Goal: Information Seeking & Learning: Understand process/instructions

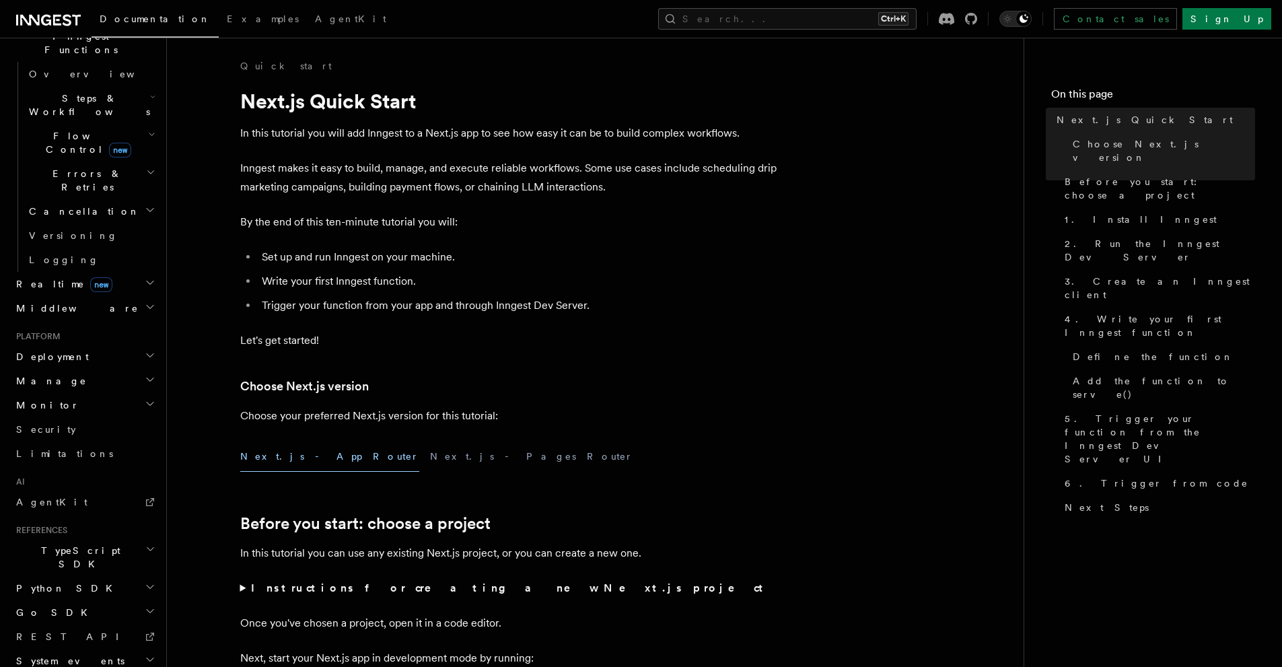
scroll to position [410, 0]
click at [53, 347] on span "Deployment" at bounding box center [50, 353] width 78 height 13
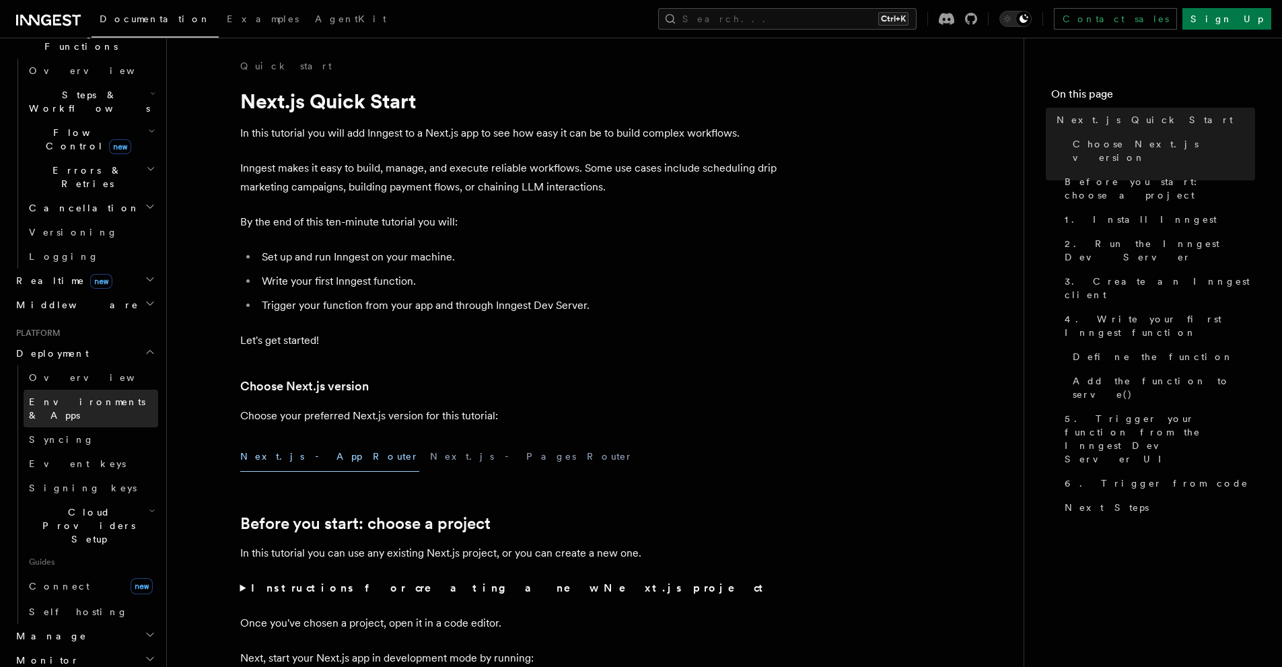
click at [88, 396] on span "Environments & Apps" at bounding box center [87, 408] width 116 height 24
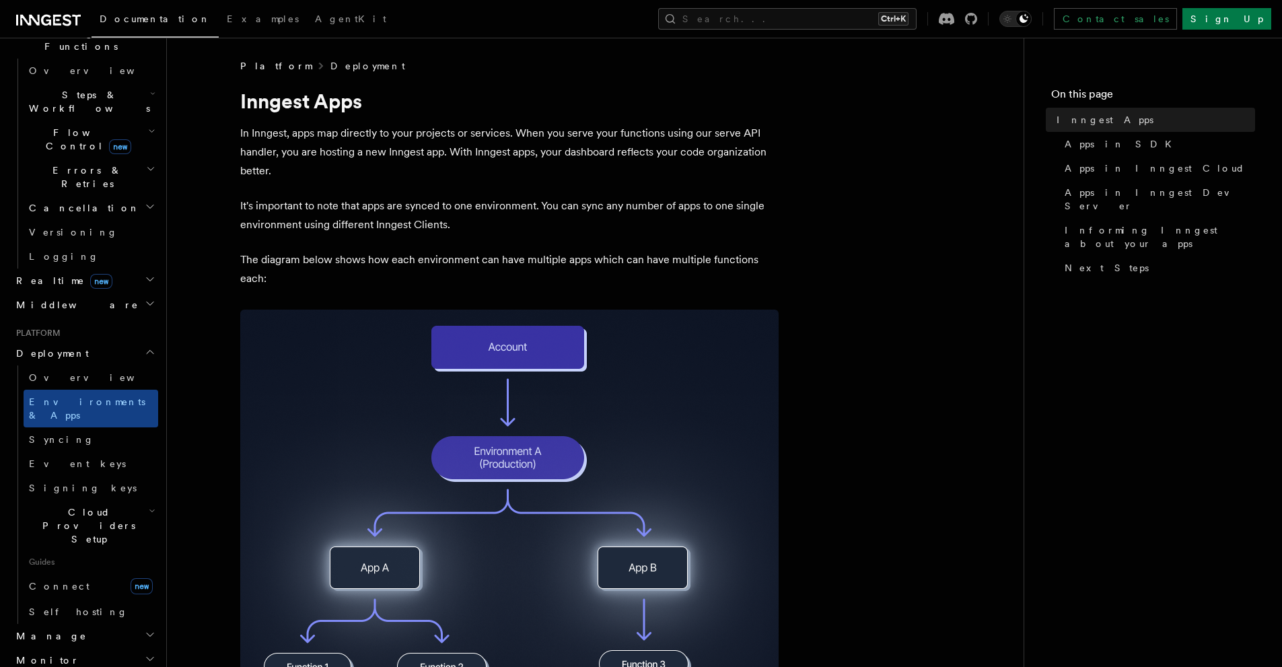
click at [330, 67] on link "Deployment" at bounding box center [367, 65] width 75 height 13
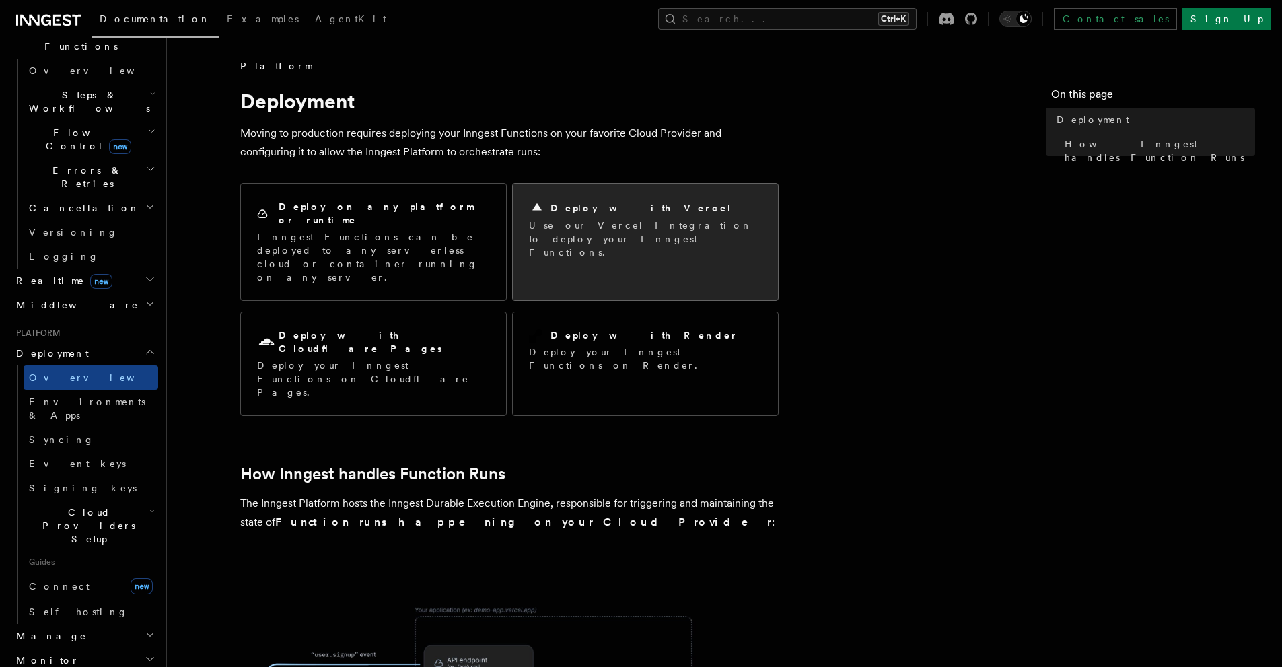
click at [569, 227] on p "Use our Vercel Integration to deploy your Inngest Functions." at bounding box center [645, 239] width 233 height 40
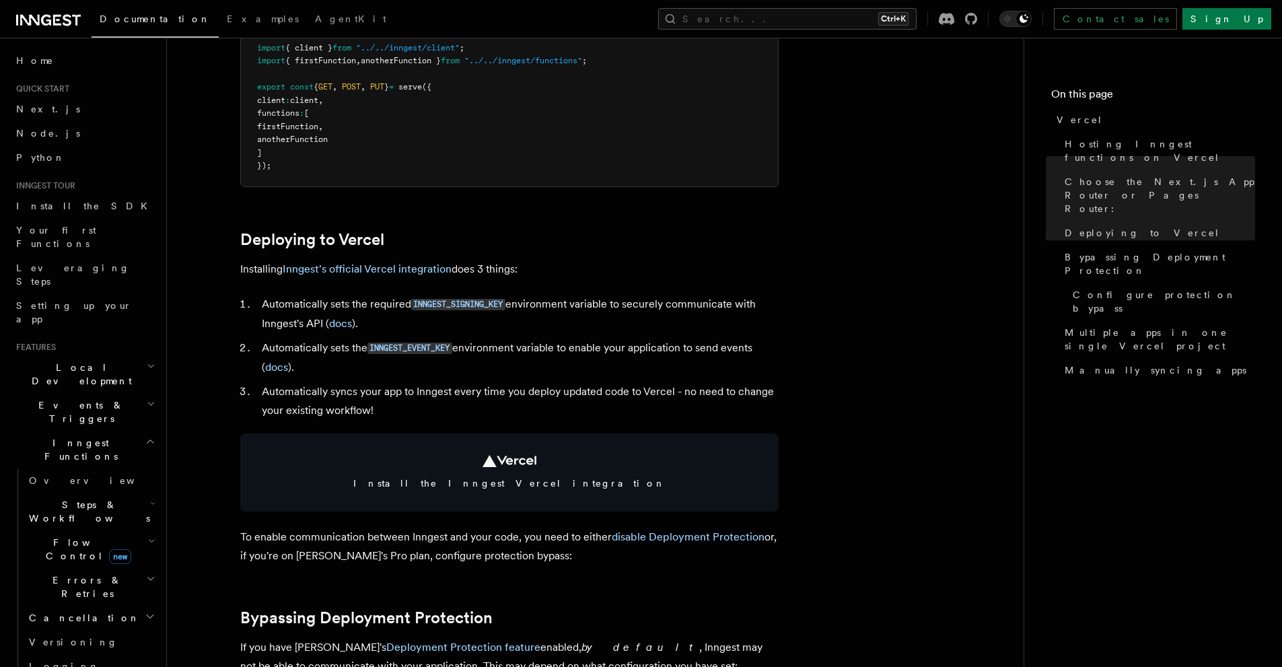
scroll to position [451, 0]
click at [361, 267] on link "Inngest's official Vercel integration" at bounding box center [367, 268] width 169 height 13
